Goal: Transaction & Acquisition: Book appointment/travel/reservation

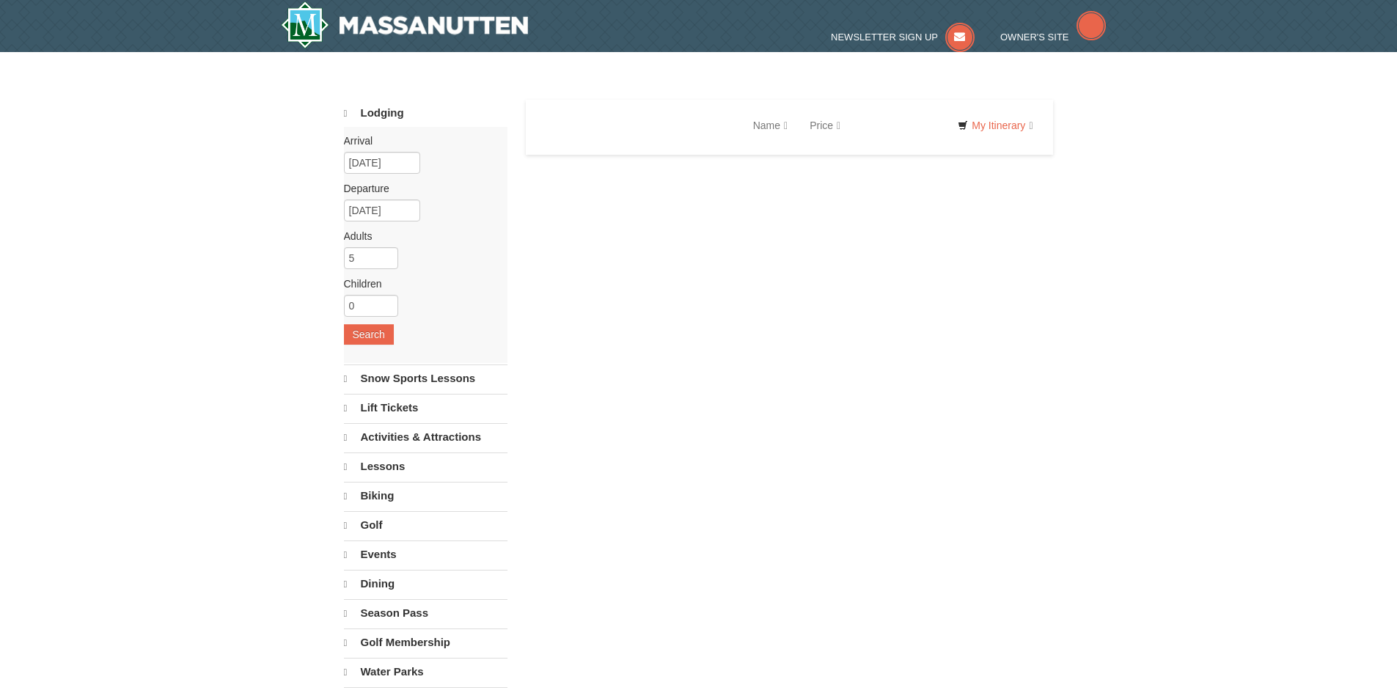
select select "10"
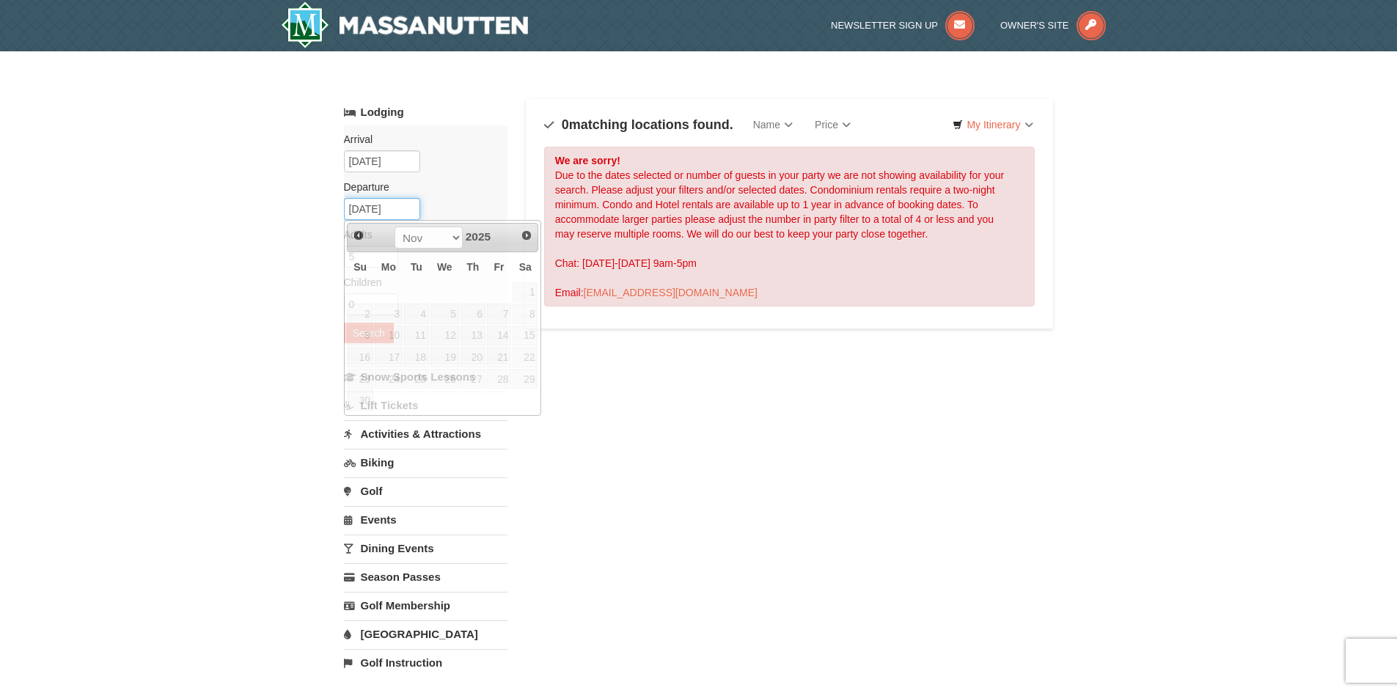
click at [359, 205] on input "11/22/2025" at bounding box center [382, 209] width 76 height 22
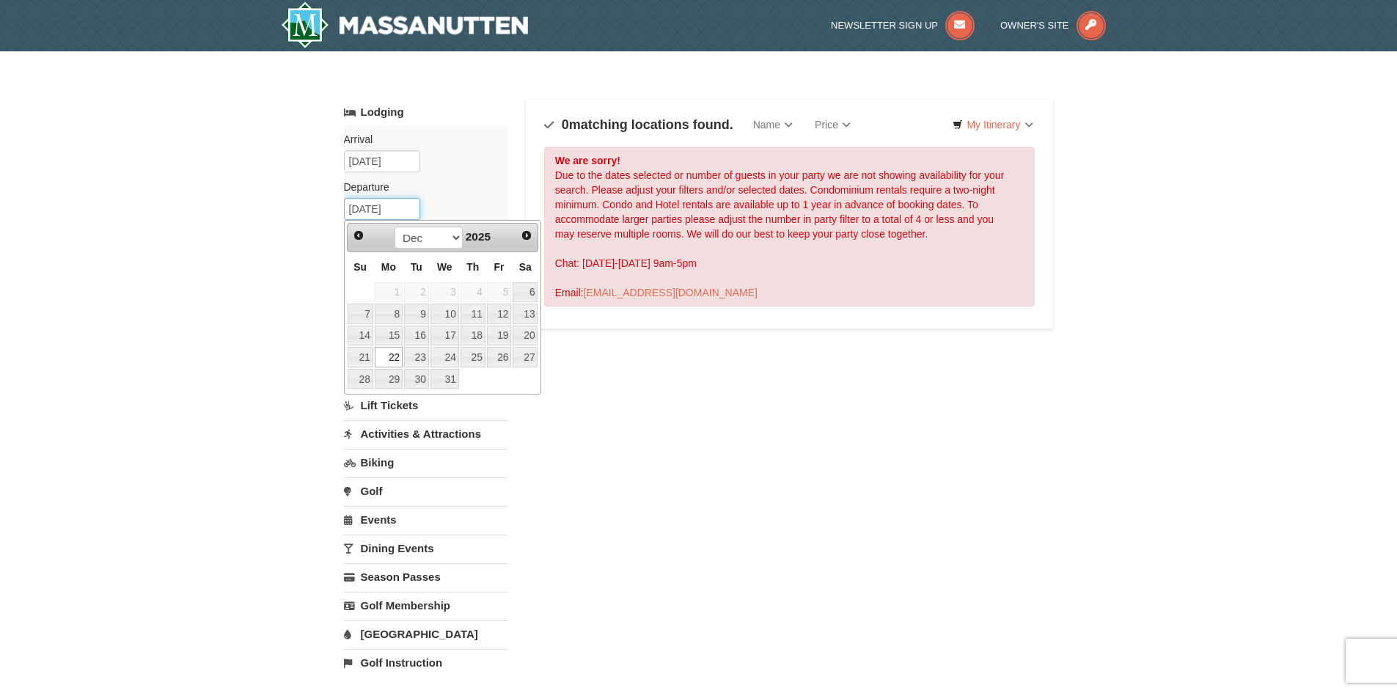
click at [367, 208] on input "12/22/2025" at bounding box center [382, 209] width 76 height 22
type input "[DATE]"
click at [461, 199] on div "Arrival Please format dates MM/DD/YYYY 12/05/2025 Departure Please format dates…" at bounding box center [426, 243] width 164 height 236
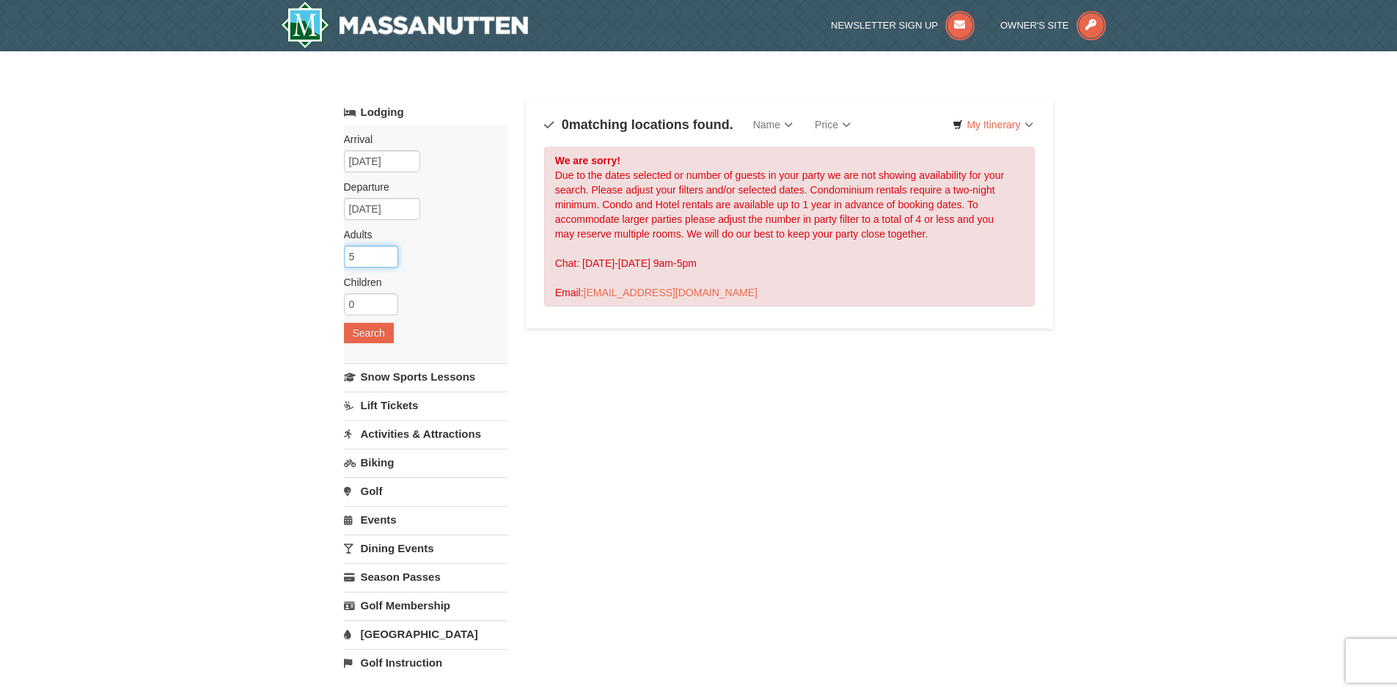
click at [380, 262] on input "5" at bounding box center [371, 257] width 54 height 22
type input "6"
click at [385, 254] on input "6" at bounding box center [371, 257] width 54 height 22
click at [381, 332] on button "Search" at bounding box center [369, 333] width 50 height 21
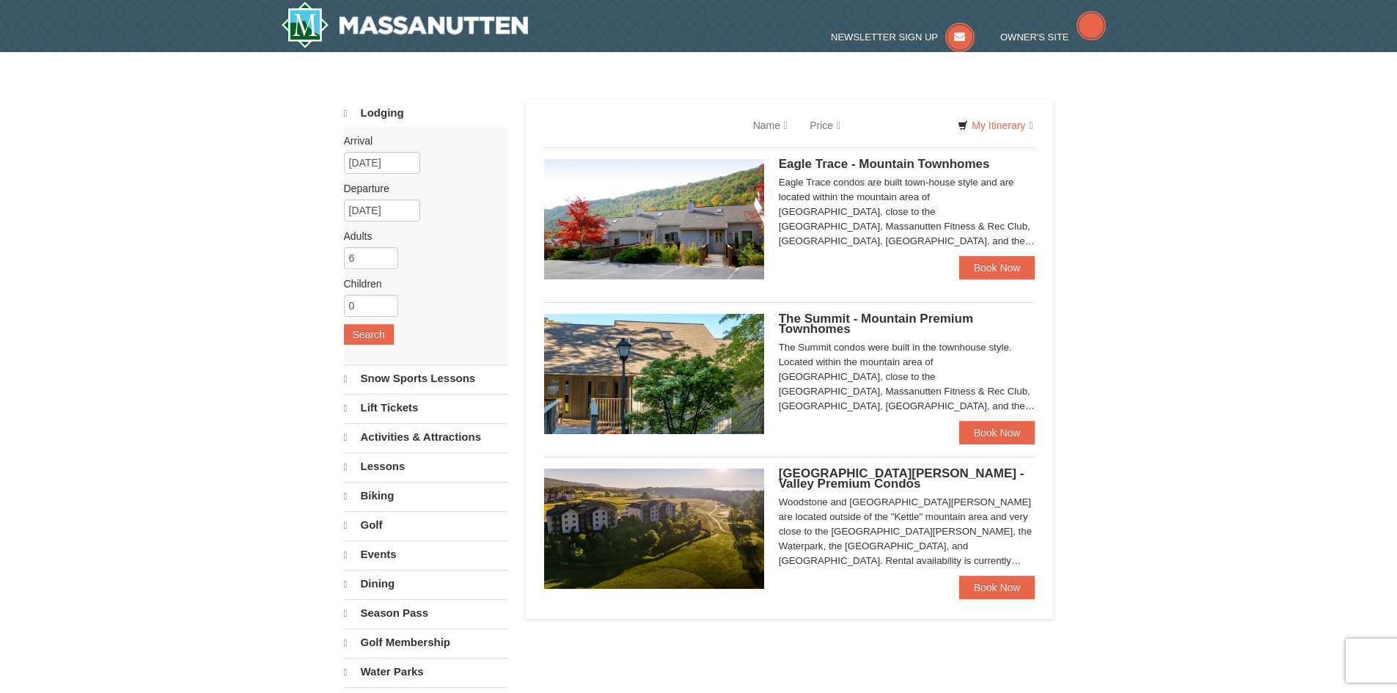
select select "10"
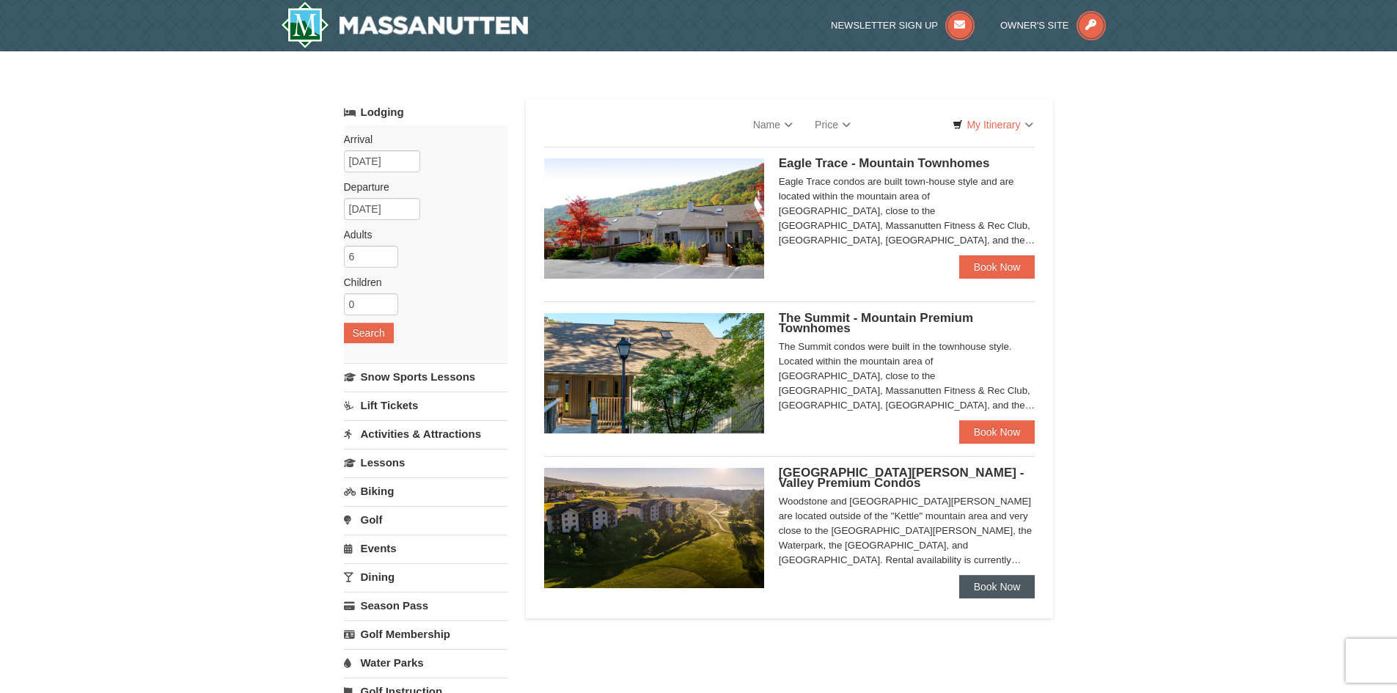
select select "10"
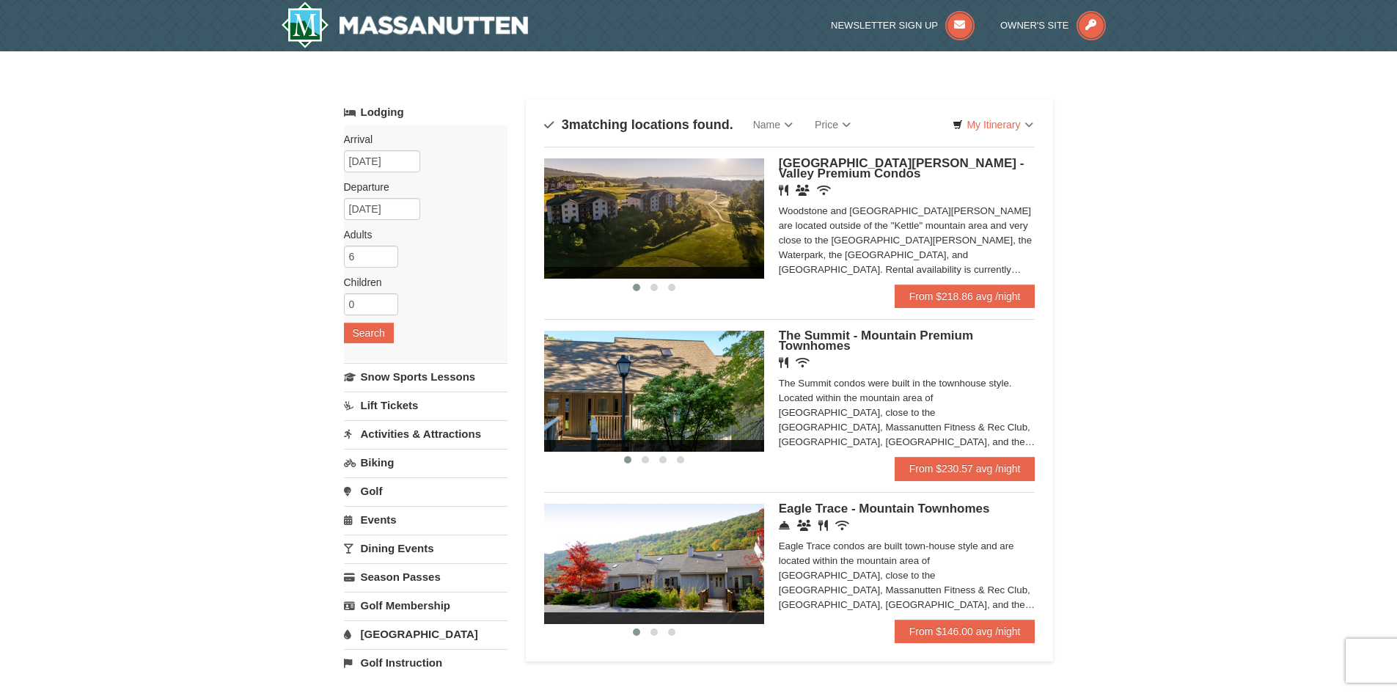
scroll to position [73, 0]
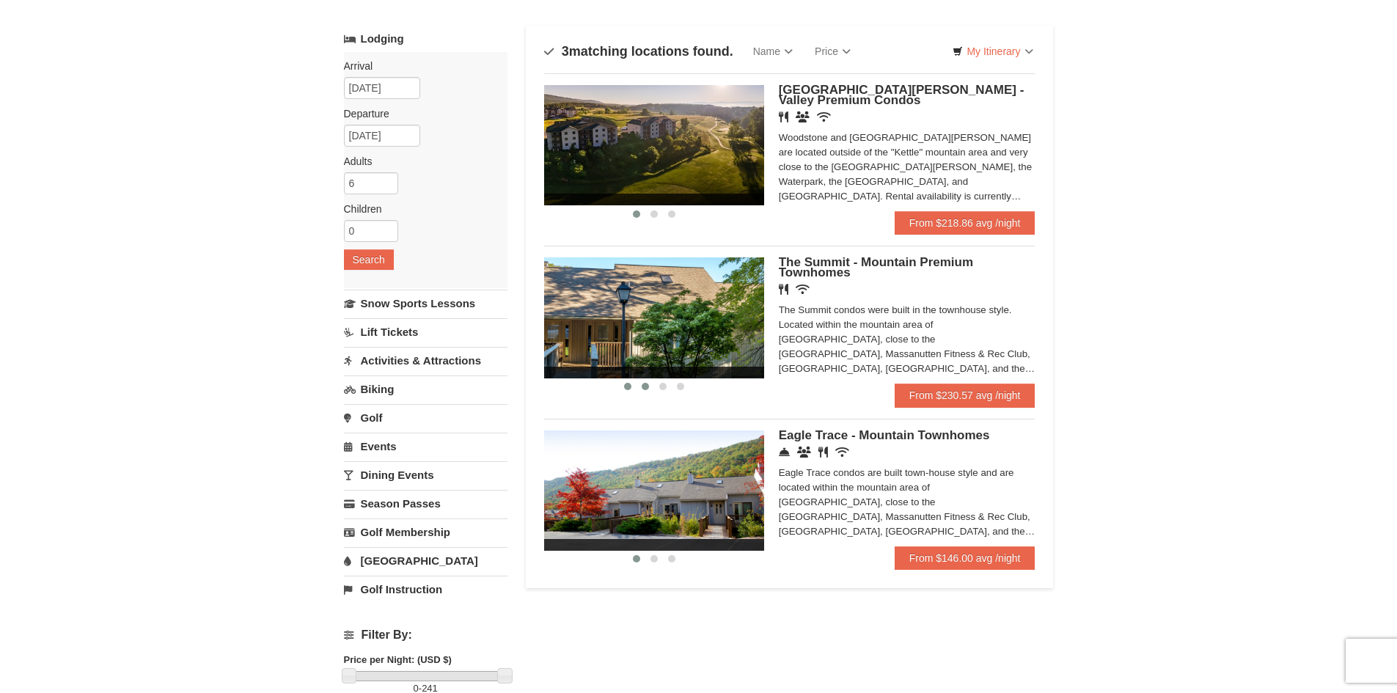
click at [647, 384] on span at bounding box center [645, 386] width 7 height 7
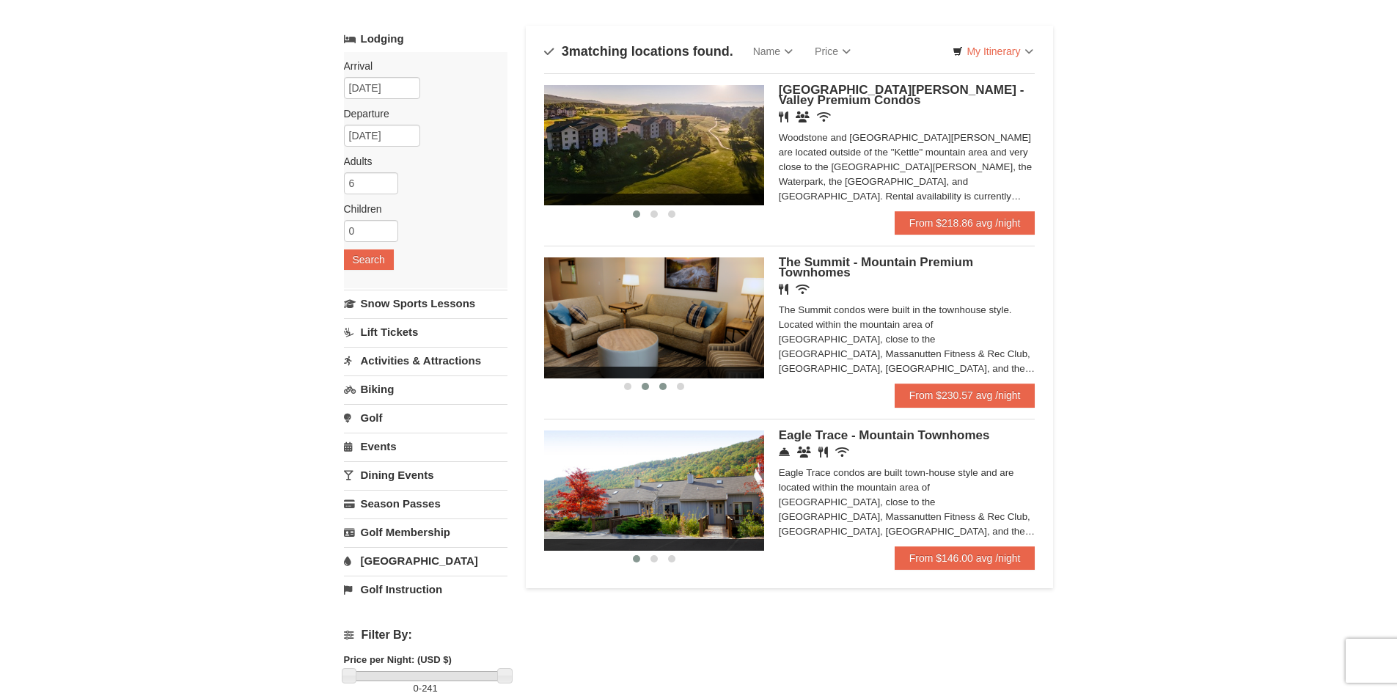
click at [661, 384] on span at bounding box center [662, 386] width 7 height 7
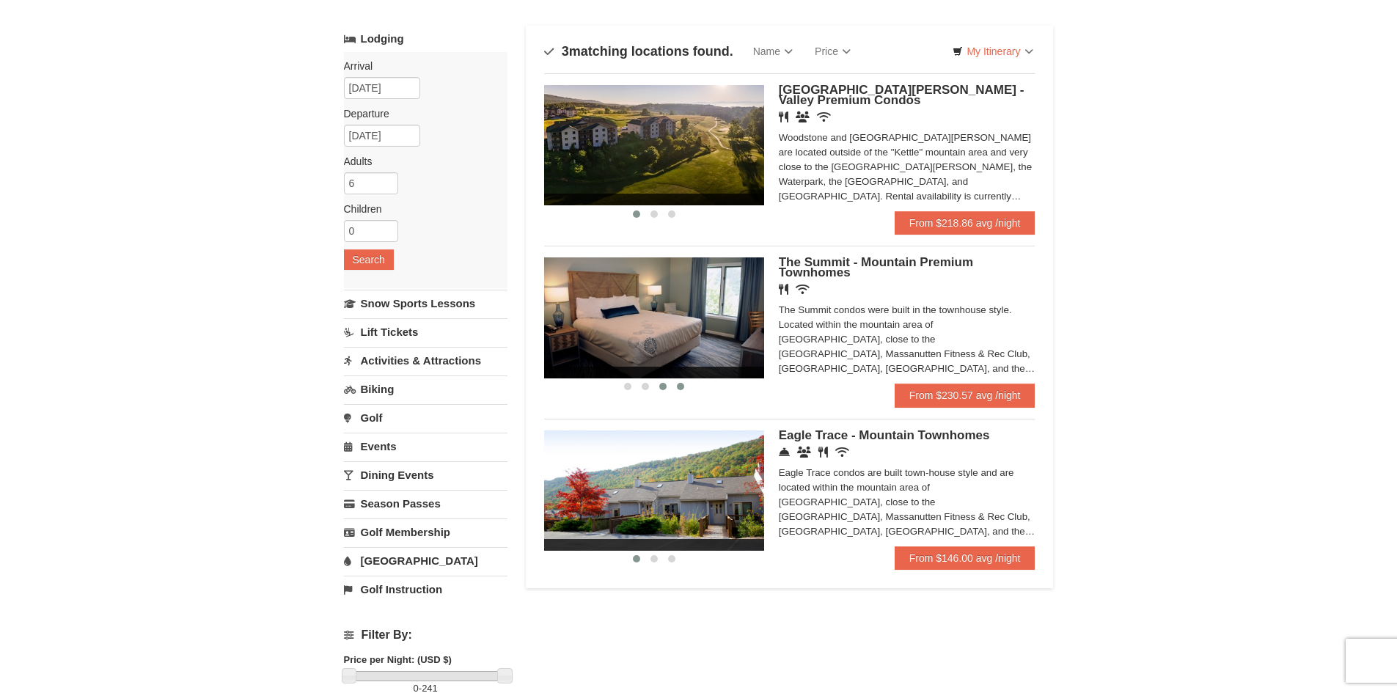
click at [684, 386] on button at bounding box center [681, 386] width 18 height 15
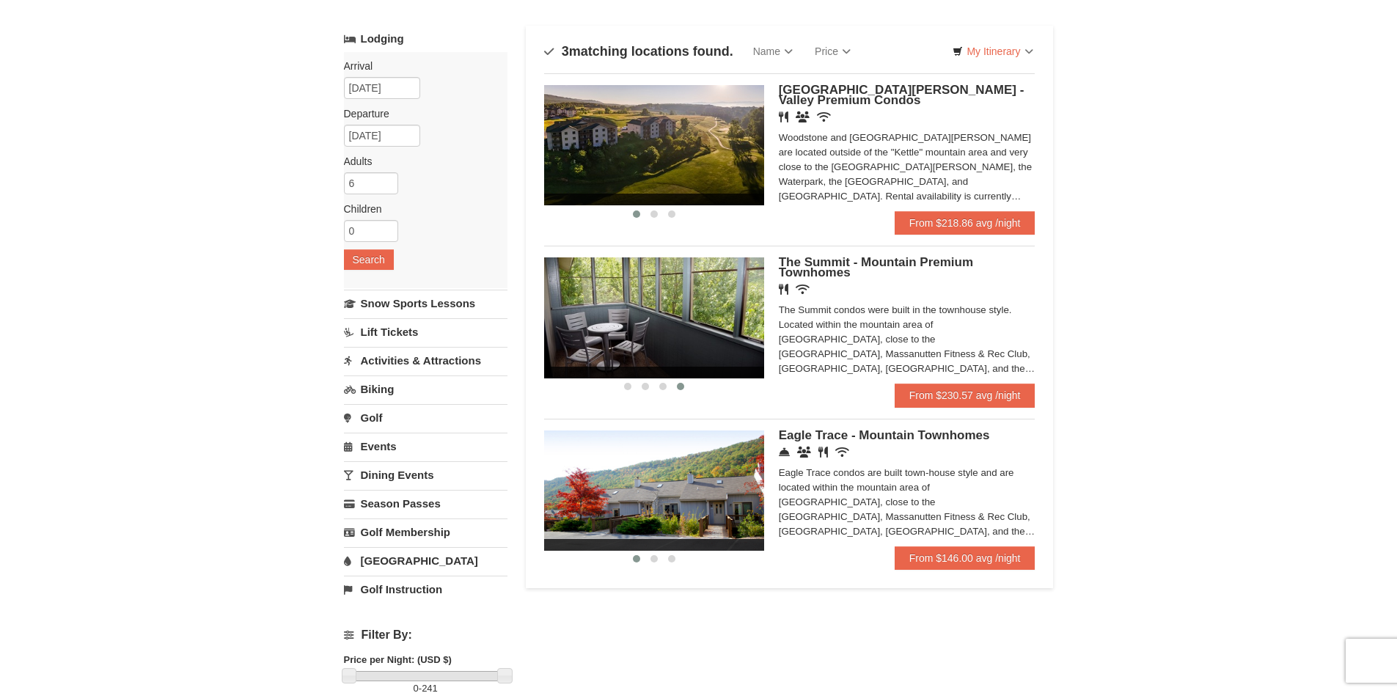
click at [1005, 370] on div "The Summit condos were built in the townhouse style. Located within the mountai…" at bounding box center [907, 339] width 257 height 73
